Goal: Information Seeking & Learning: Compare options

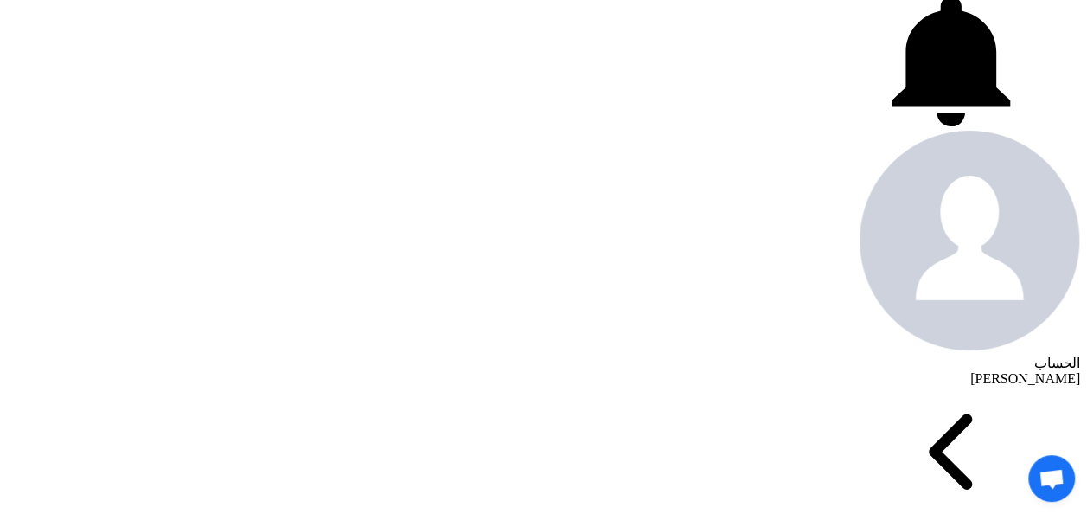
scroll to position [605, 0]
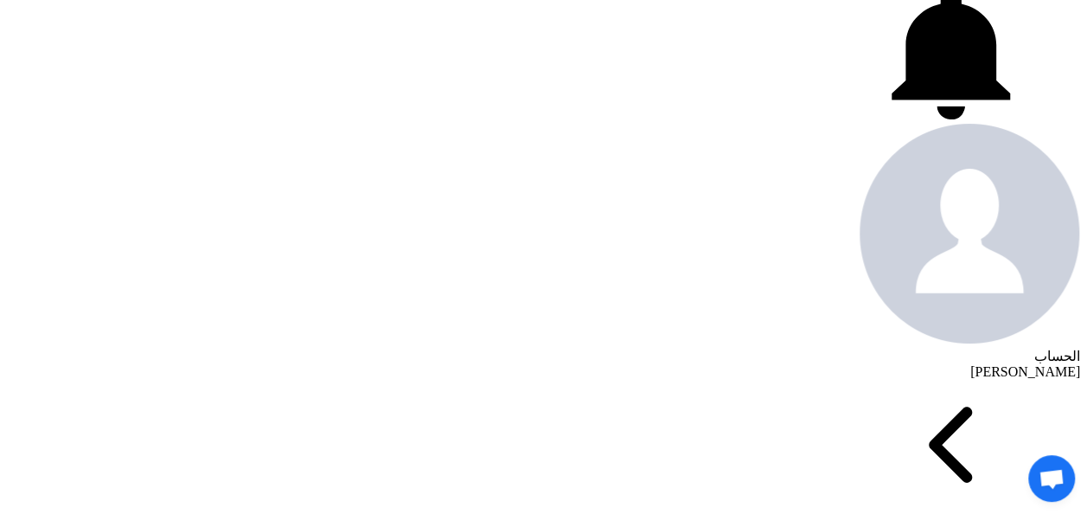
drag, startPoint x: 188, startPoint y: 306, endPoint x: 330, endPoint y: 310, distance: 141.9
copy div "FGT40FTK20099AHG"
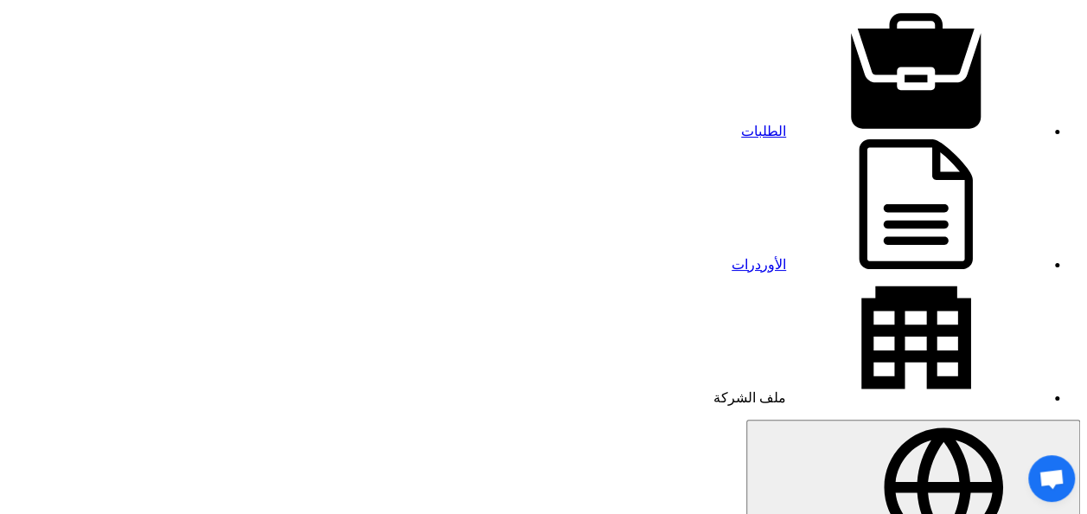
scroll to position [0, 0]
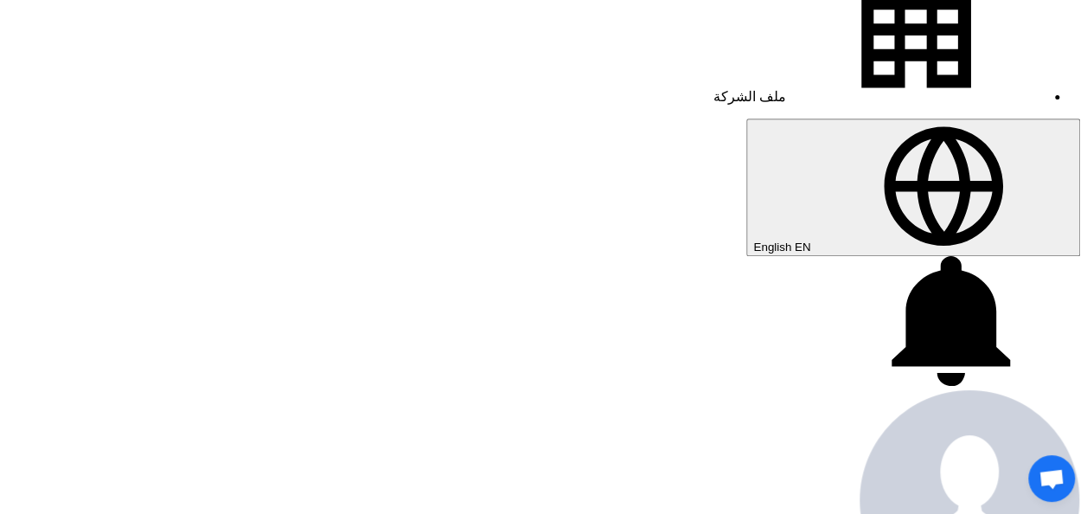
scroll to position [346, 0]
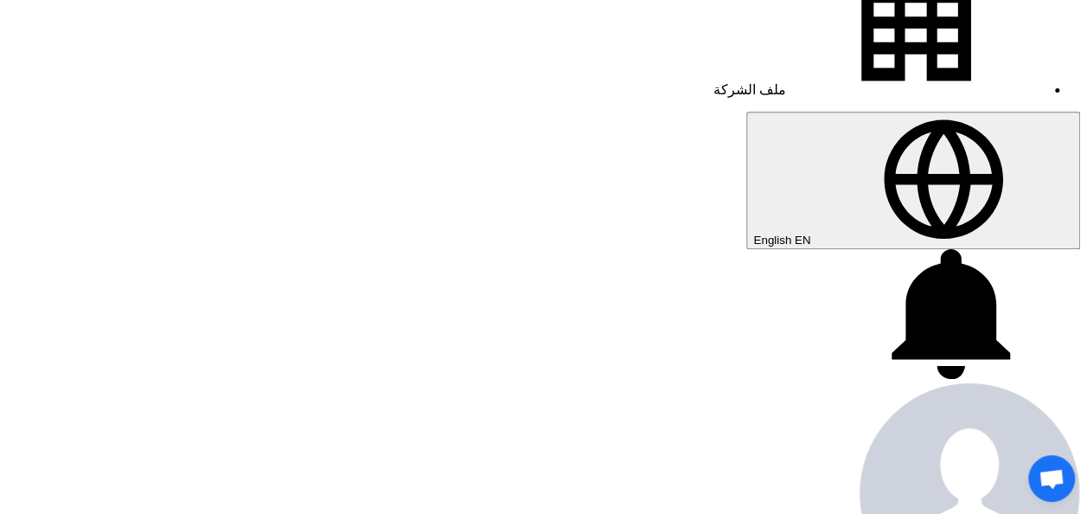
drag, startPoint x: 731, startPoint y: 388, endPoint x: 785, endPoint y: 391, distance: 53.7
copy div "Fortigate"
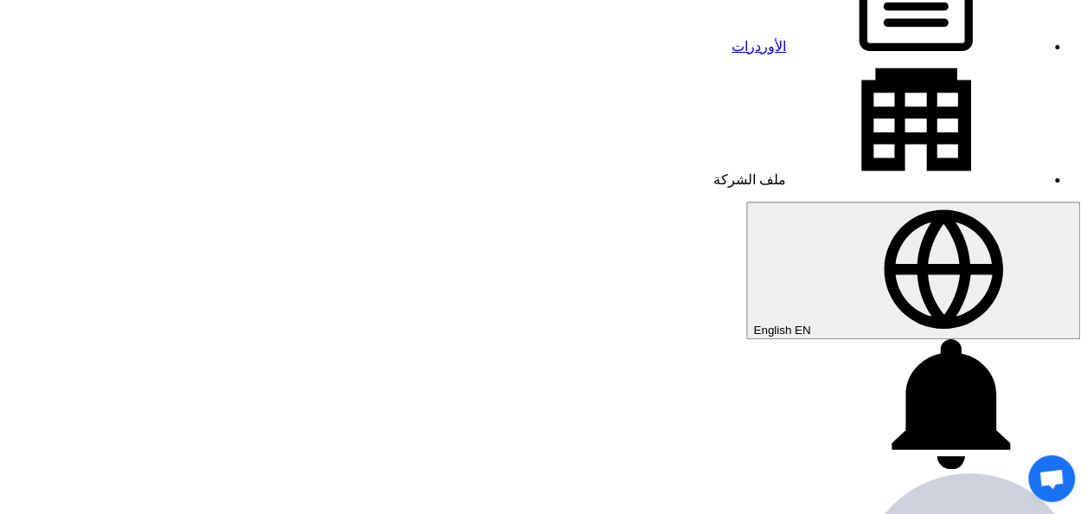
scroll to position [259, 0]
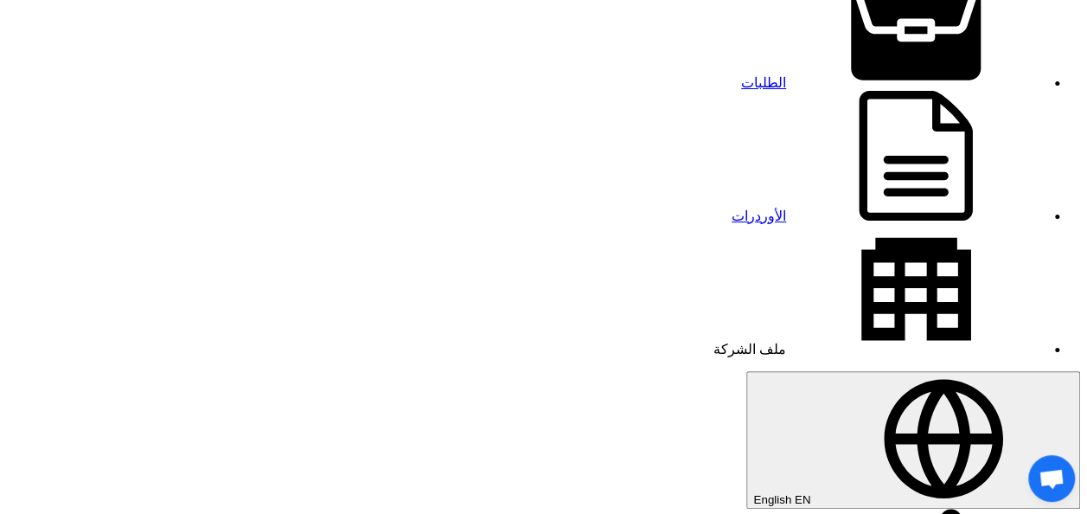
scroll to position [0, 0]
